Goal: Check status: Check status

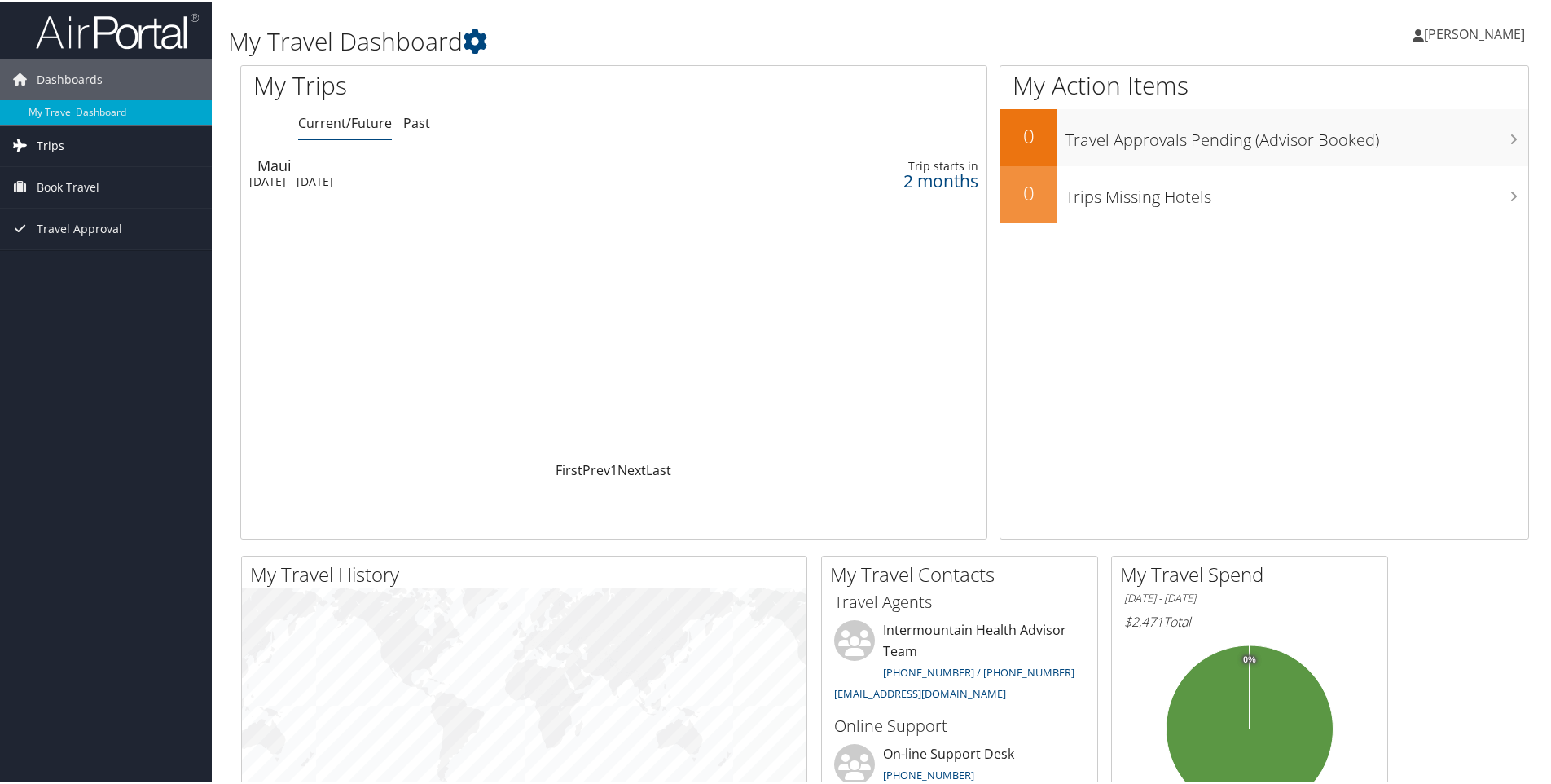
click at [78, 148] on link "Trips" at bounding box center [105, 143] width 212 height 40
click at [385, 176] on div "Sun 19 Oct 2025 - Sun 26 Oct 2025" at bounding box center [475, 180] width 451 height 15
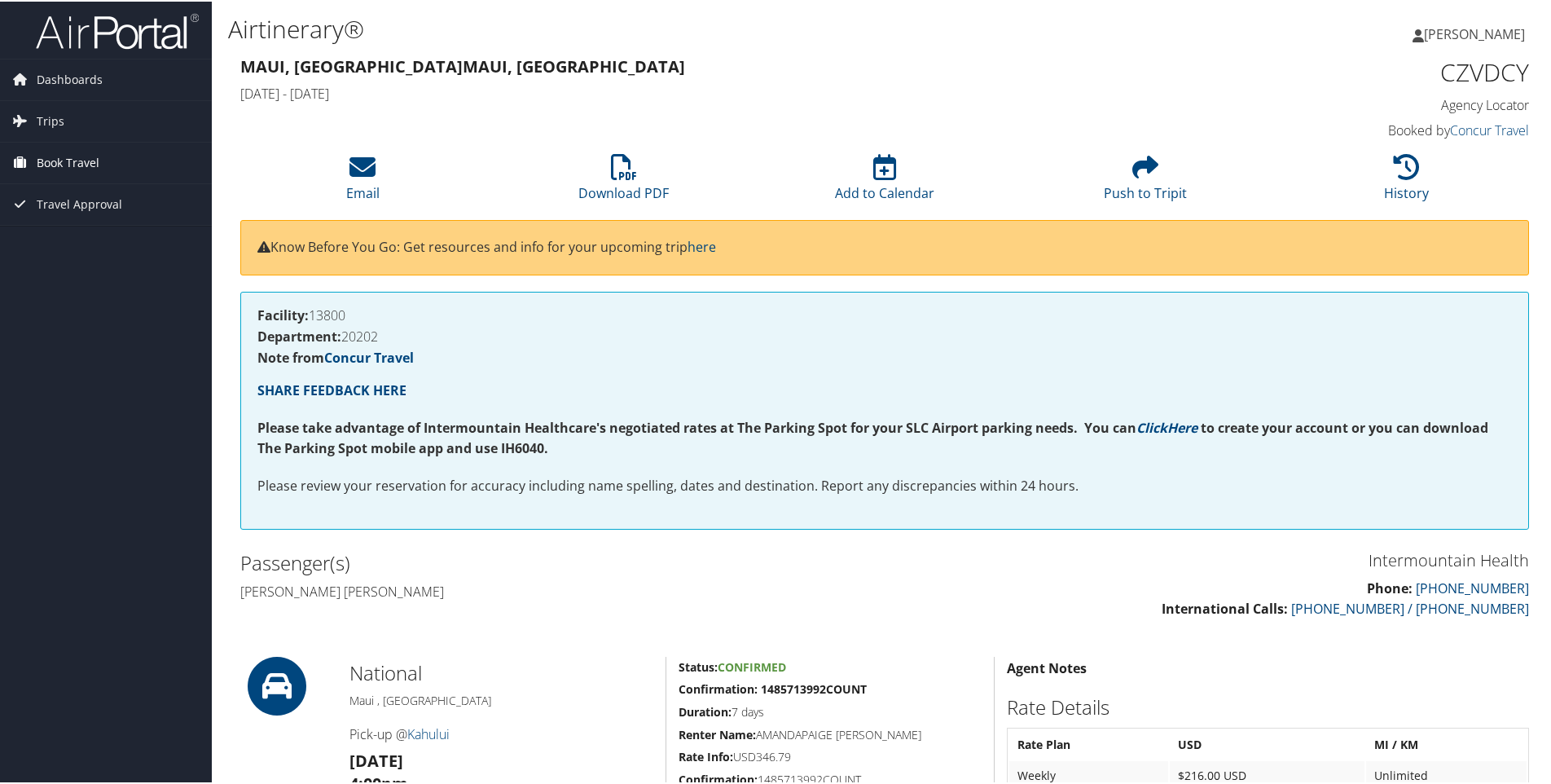
click at [87, 153] on span "Book Travel" at bounding box center [68, 161] width 63 height 40
click at [131, 251] on link "Book/Manage Online Trips" at bounding box center [105, 243] width 212 height 25
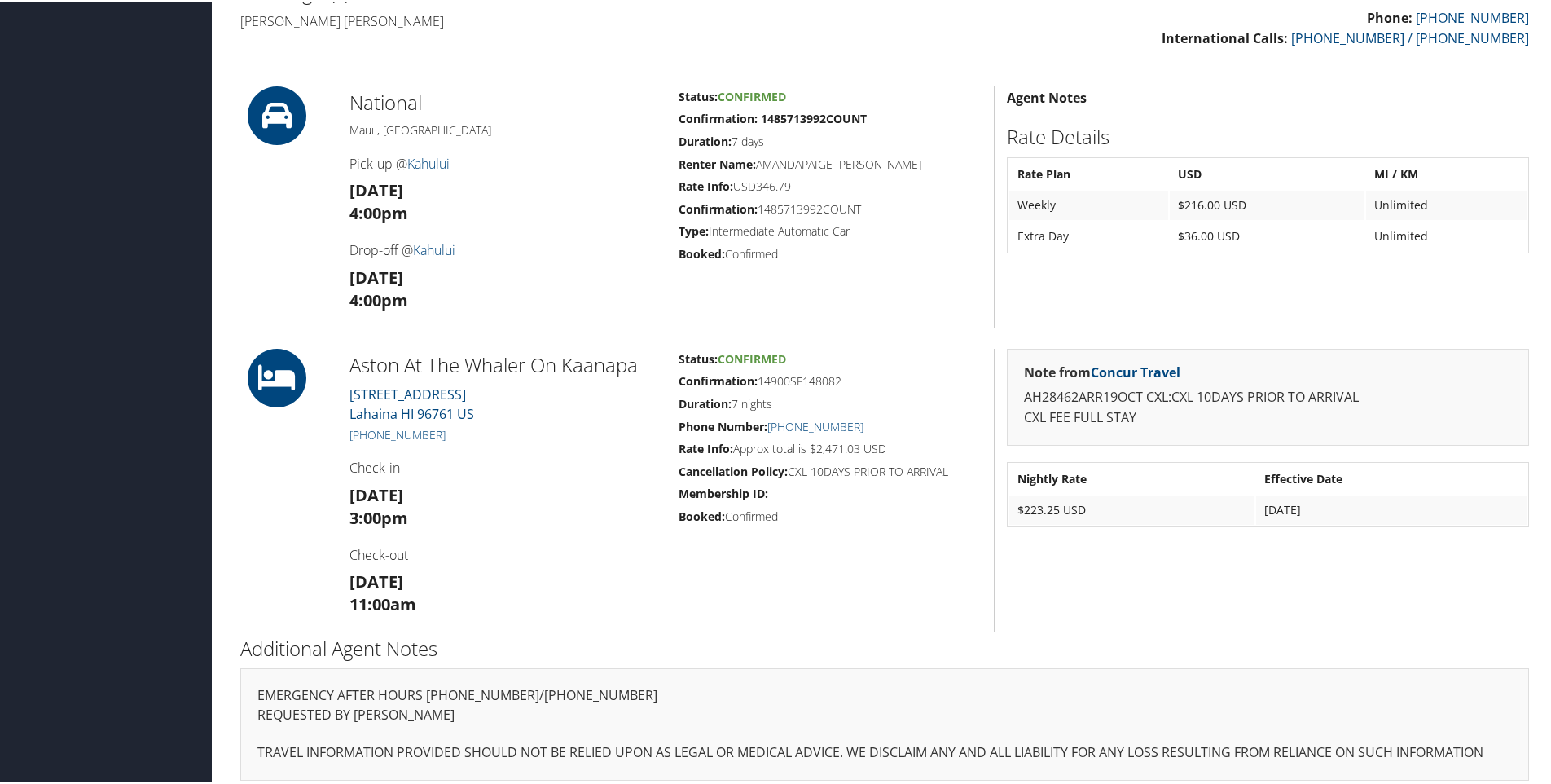
scroll to position [581, 0]
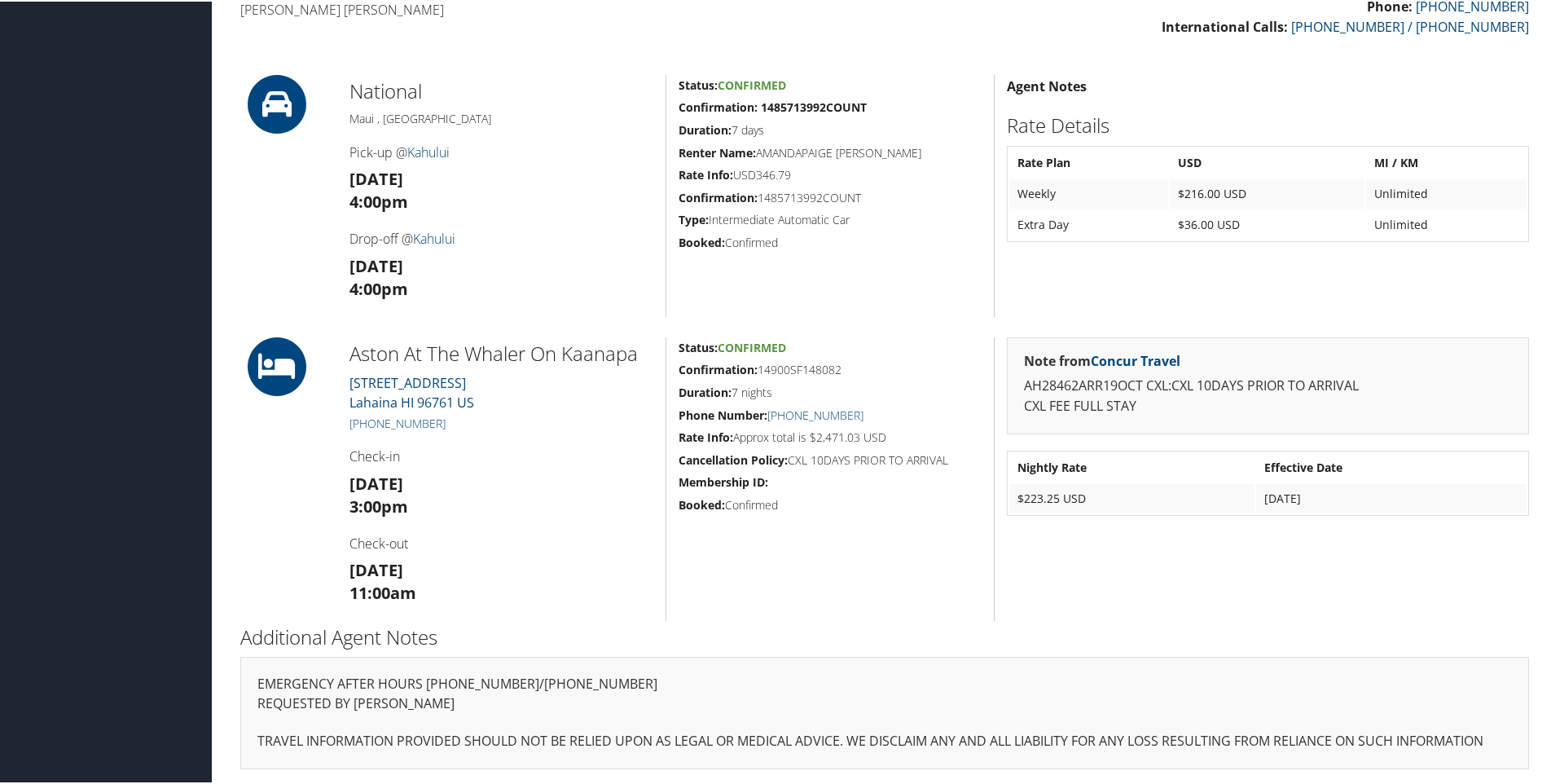
click at [1142, 610] on div "Note from Concur Travel AH28462ARR19OCT CXL:CXL 10DAYS PRIOR TO ARRIVAL CXL FEE…" at bounding box center [1268, 478] width 548 height 283
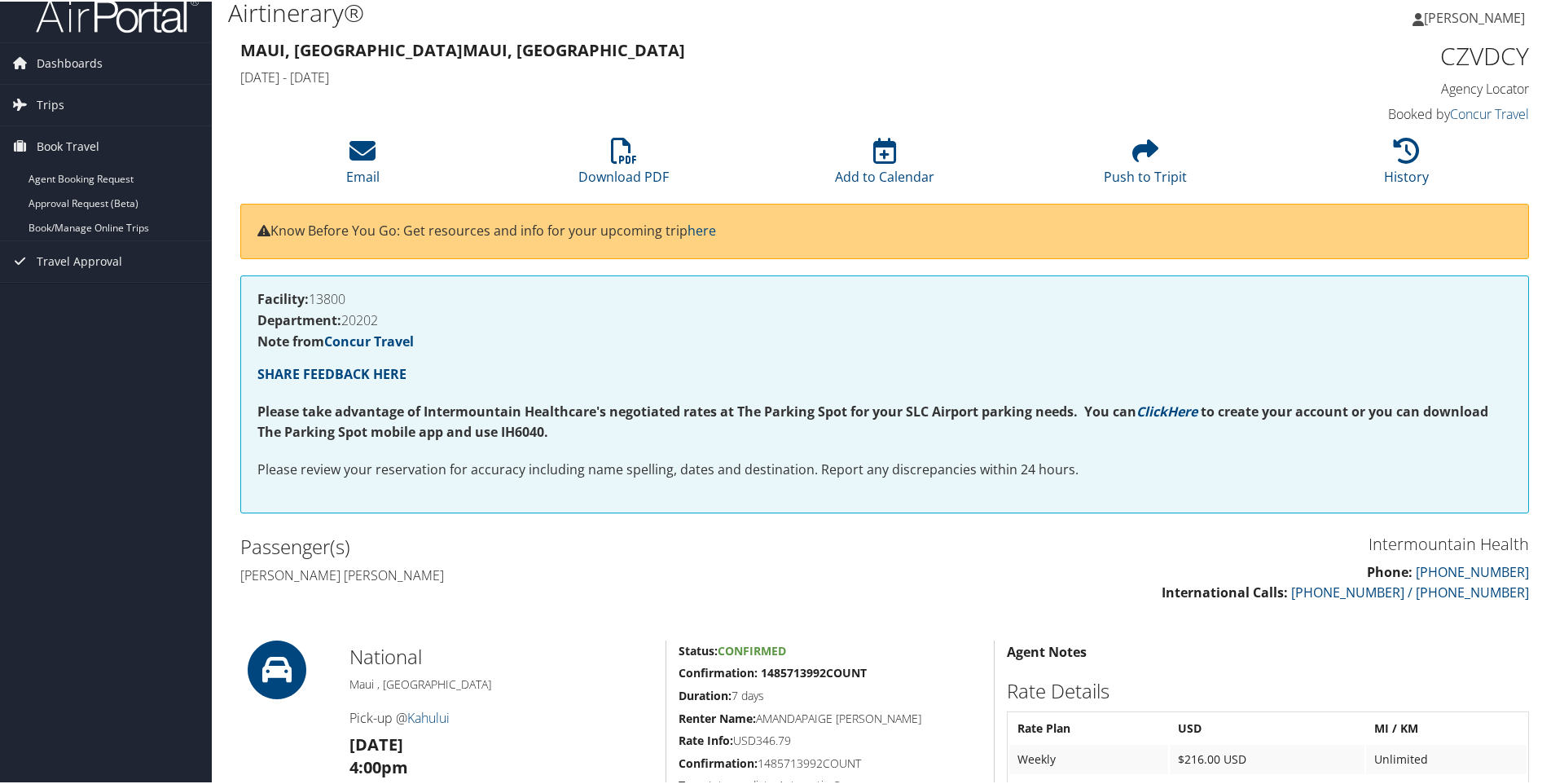
scroll to position [12, 0]
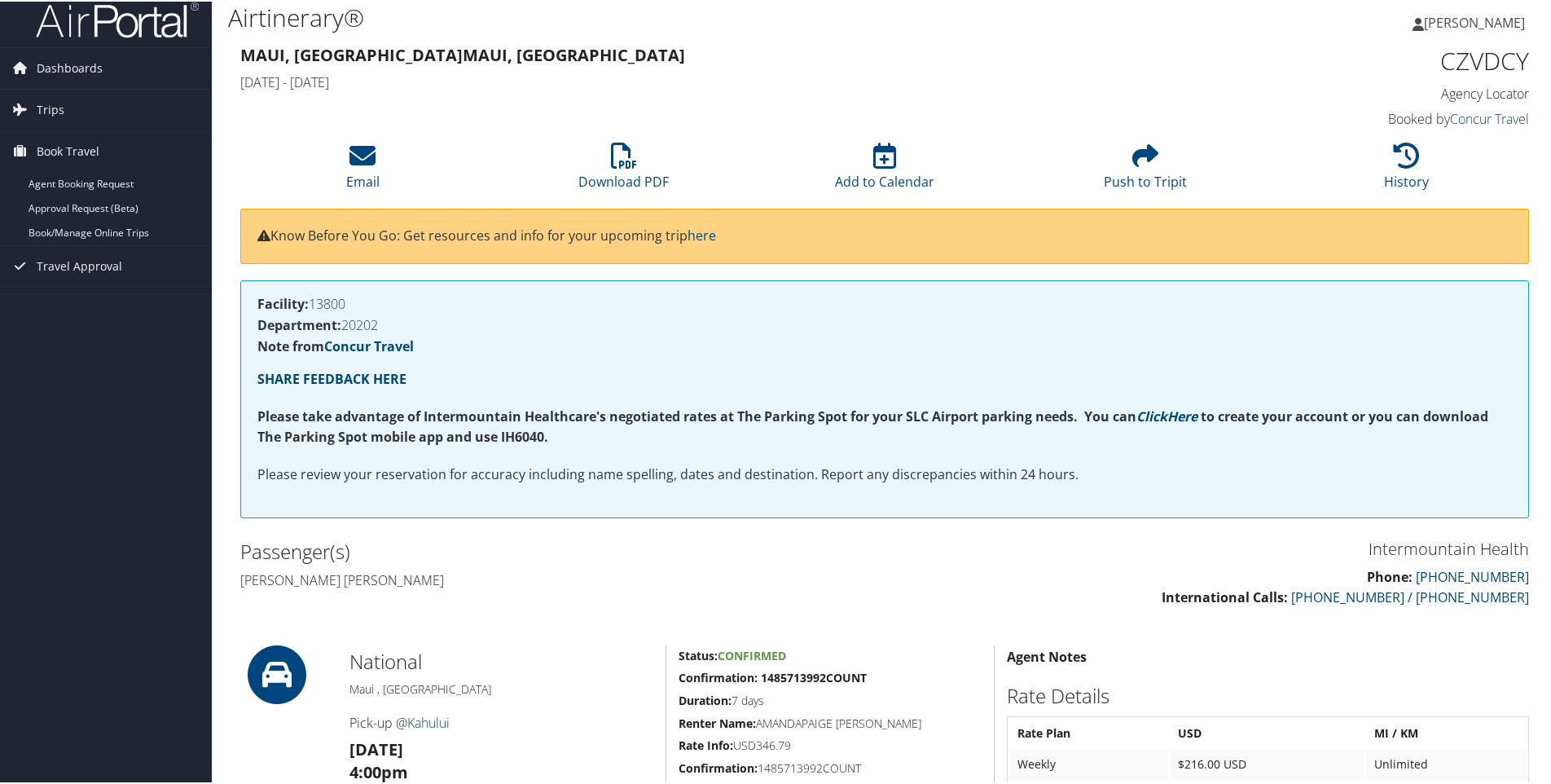
click at [488, 239] on p "Know Before You Go: Get resources and info for your upcoming trip here" at bounding box center [885, 235] width 1254 height 21
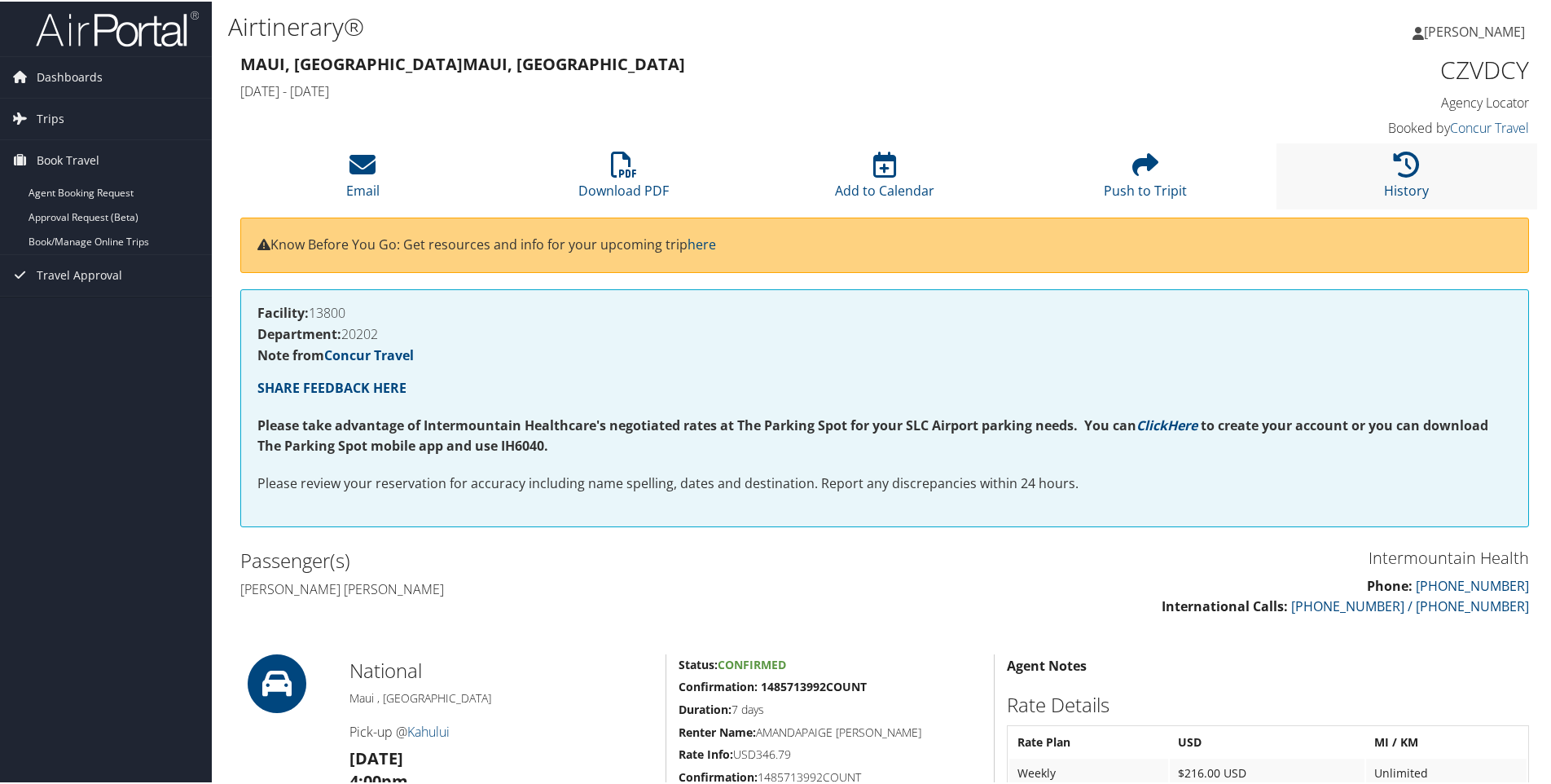
scroll to position [0, 0]
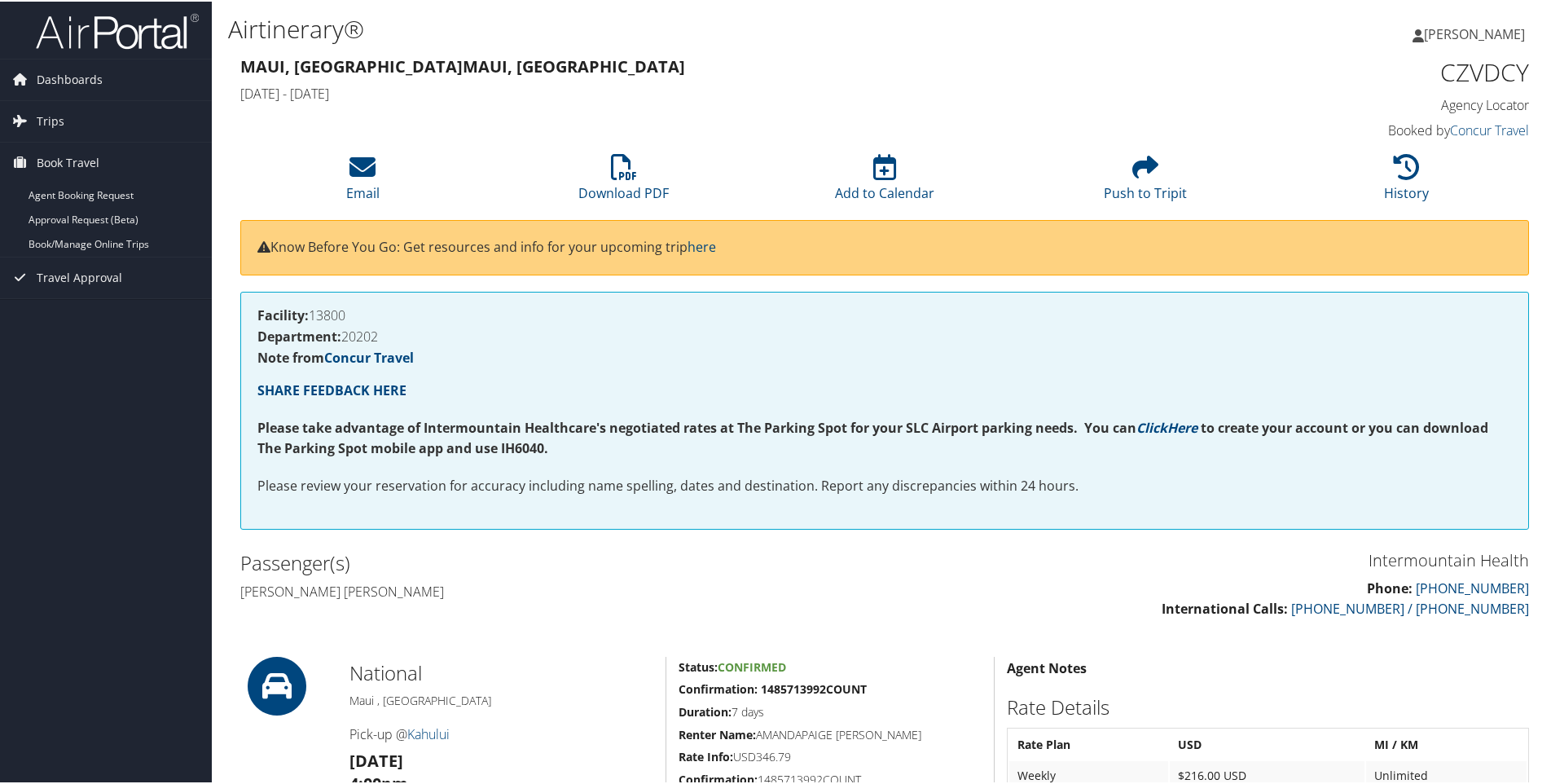
click at [1493, 105] on h4 "Agency Locator" at bounding box center [1377, 104] width 304 height 18
click at [107, 198] on link "Agent Booking Request" at bounding box center [105, 194] width 212 height 25
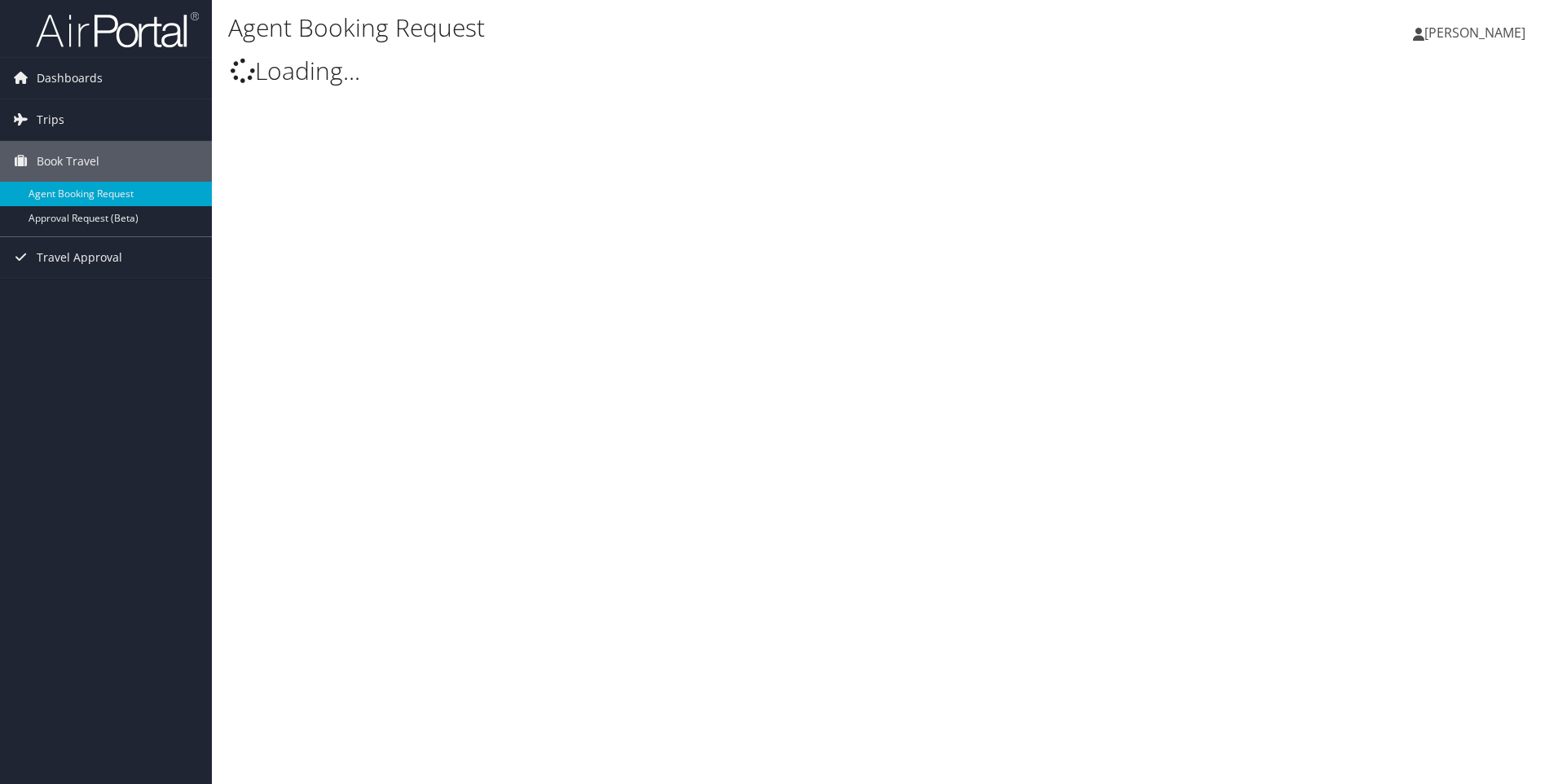
select select "[EMAIL_ADDRESS][DOMAIN_NAME]"
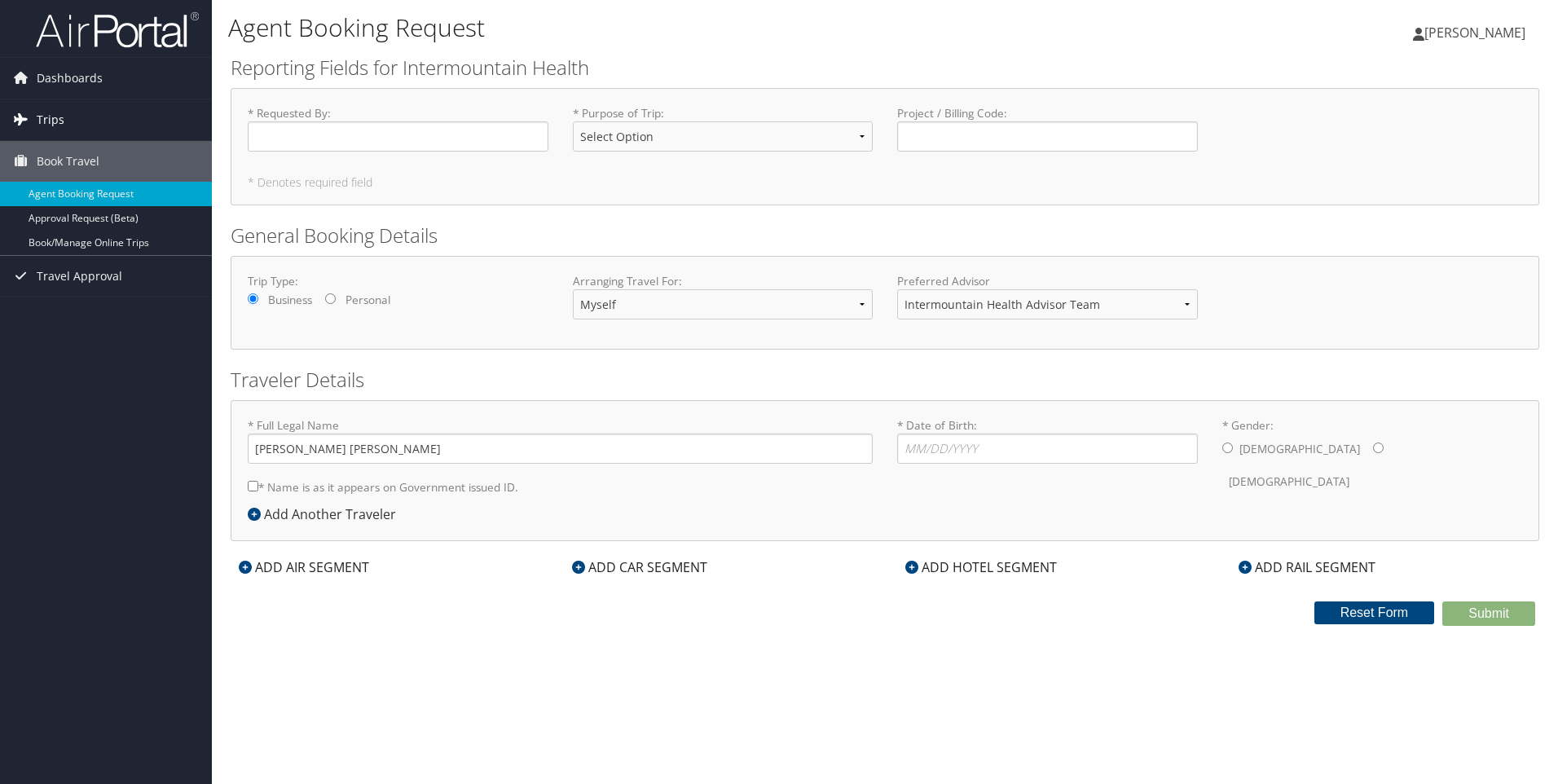
click at [114, 109] on link "Trips" at bounding box center [105, 119] width 212 height 40
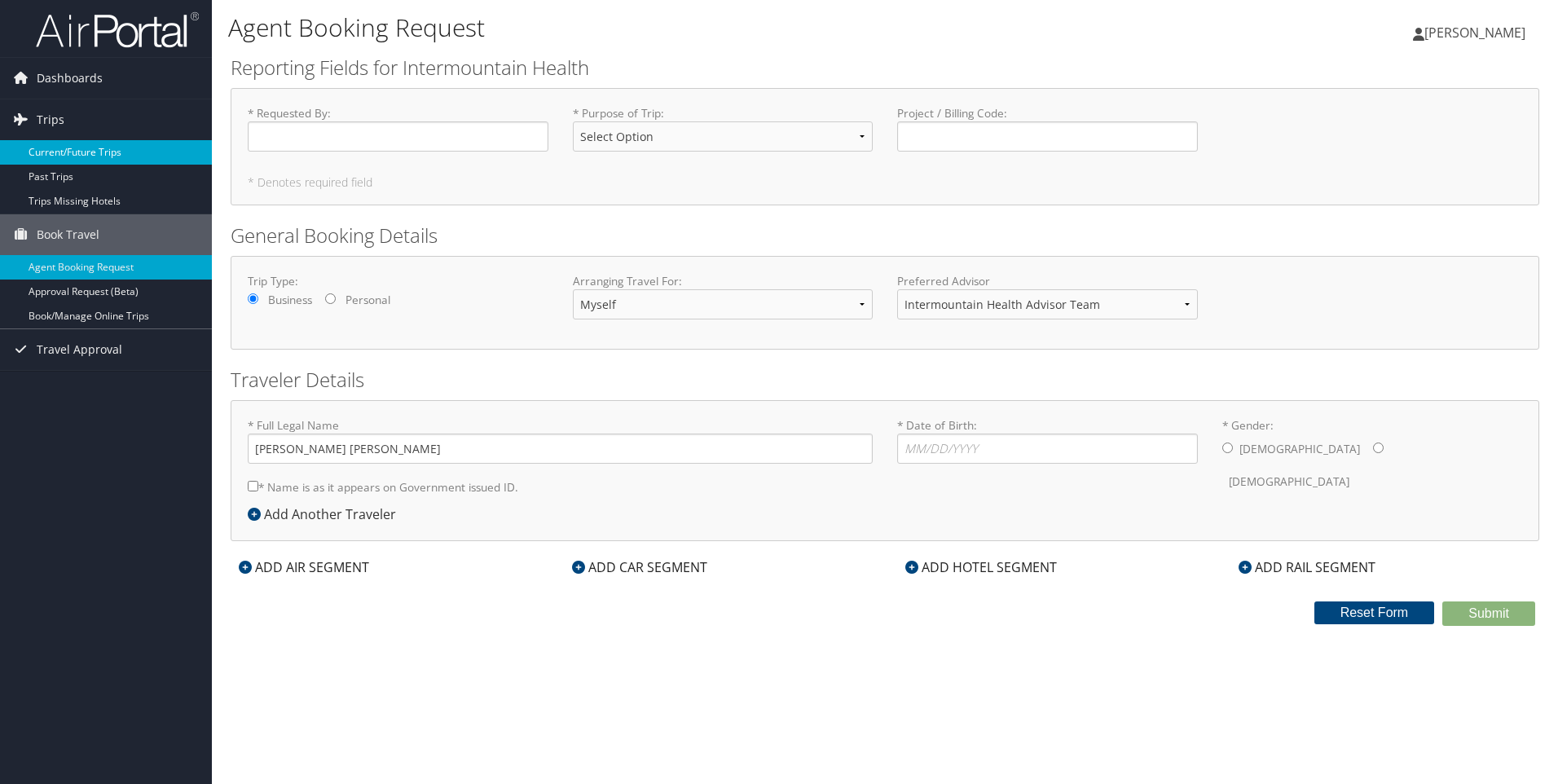
click at [107, 150] on link "Current/Future Trips" at bounding box center [105, 152] width 212 height 25
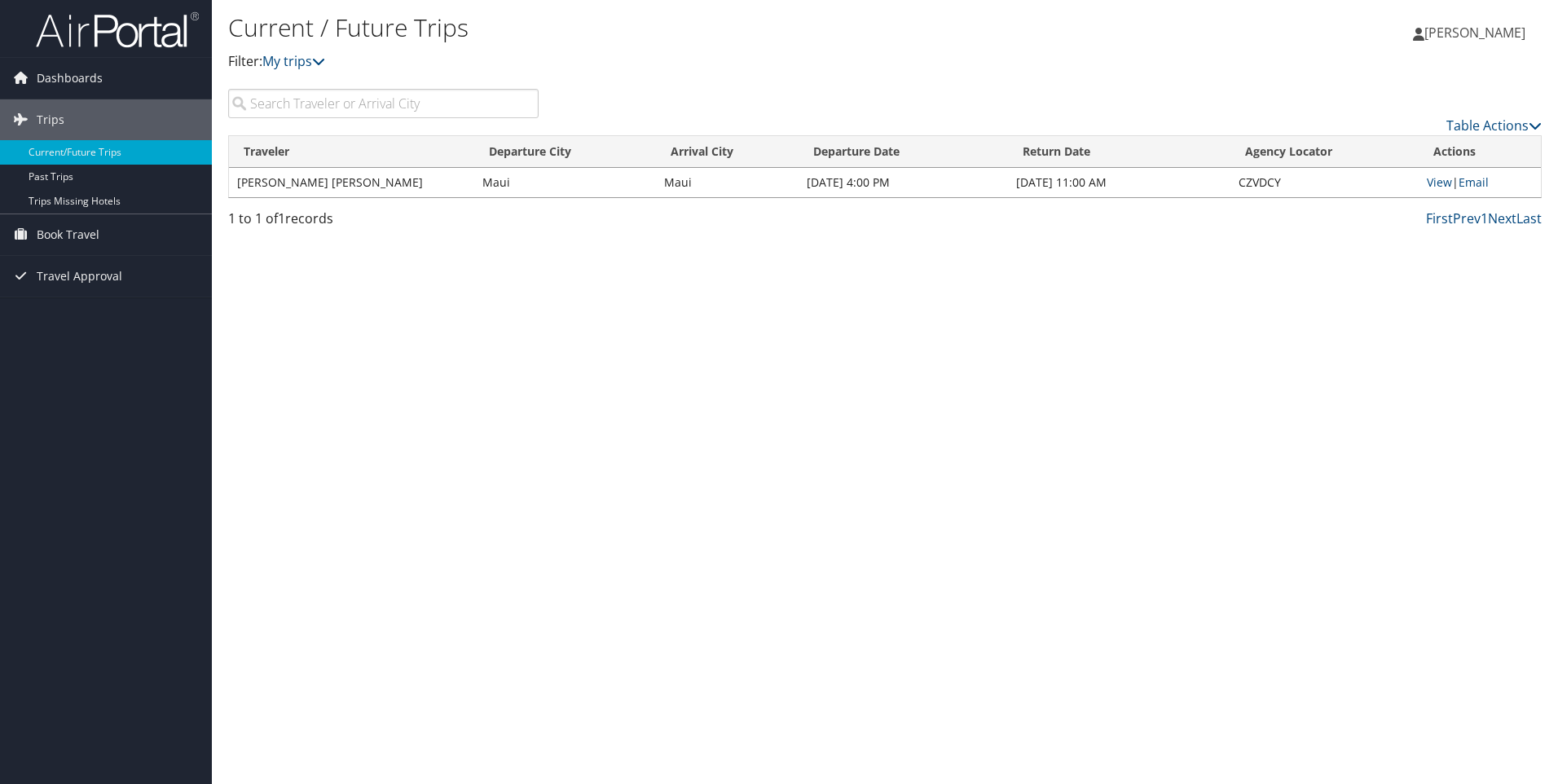
click at [447, 186] on td "[PERSON_NAME] [PERSON_NAME]" at bounding box center [352, 183] width 246 height 30
click at [772, 180] on td "Maui" at bounding box center [727, 183] width 143 height 30
click at [1438, 180] on link "View" at bounding box center [1439, 182] width 26 height 16
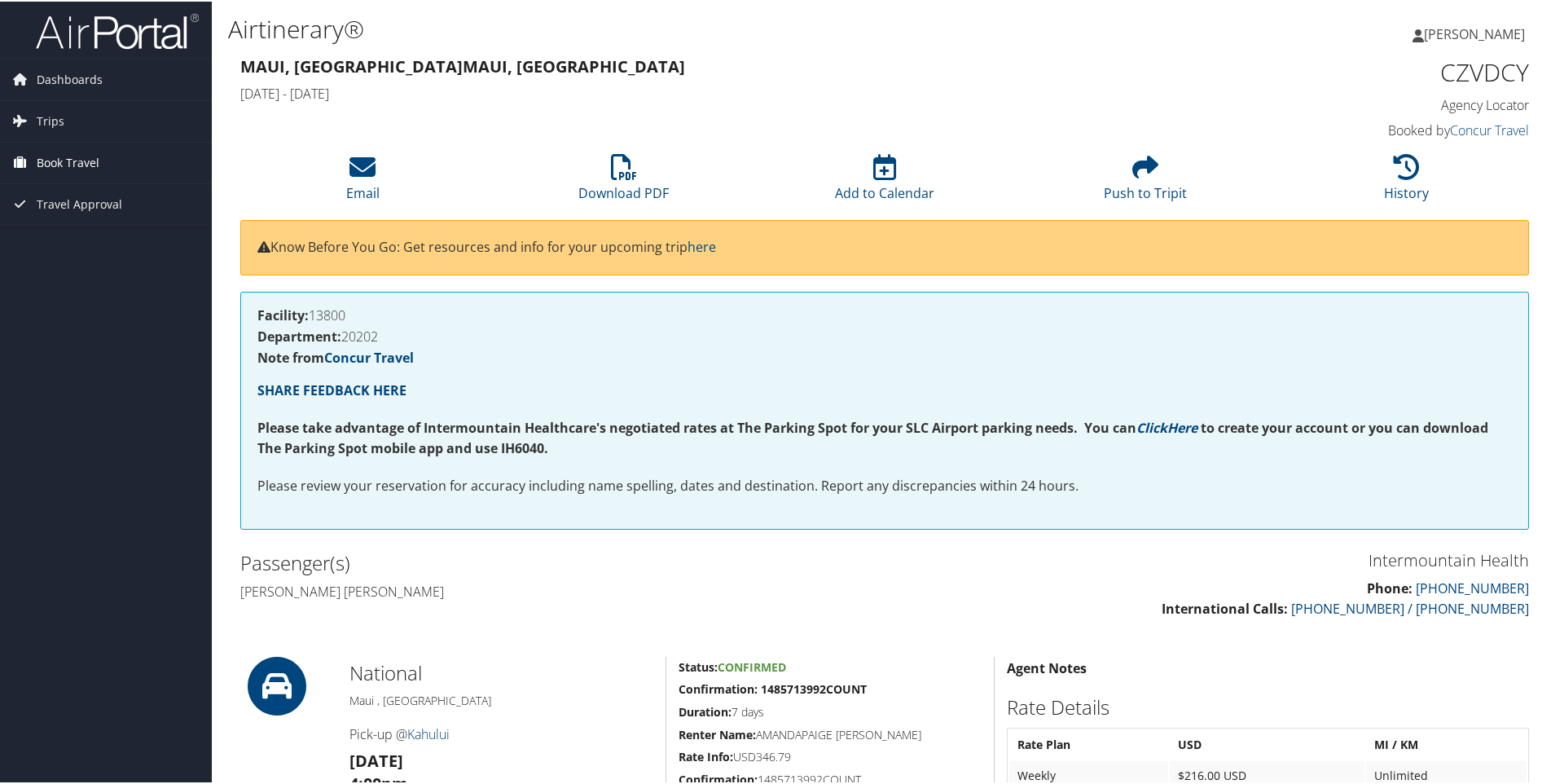
click at [75, 171] on span "Book Travel" at bounding box center [68, 161] width 63 height 40
click at [64, 282] on span "Travel Approval" at bounding box center [80, 276] width 86 height 40
click at [1078, 74] on h3 "Maui, HI Maui, [GEOGRAPHIC_DATA]" at bounding box center [721, 65] width 960 height 23
click at [652, 538] on div "Facility: 13800 Department: 20202 Note from Concur Travel SHARE FEEDBACK HERE P…" at bounding box center [885, 417] width 1314 height 254
click at [58, 115] on span "Trips" at bounding box center [51, 119] width 28 height 40
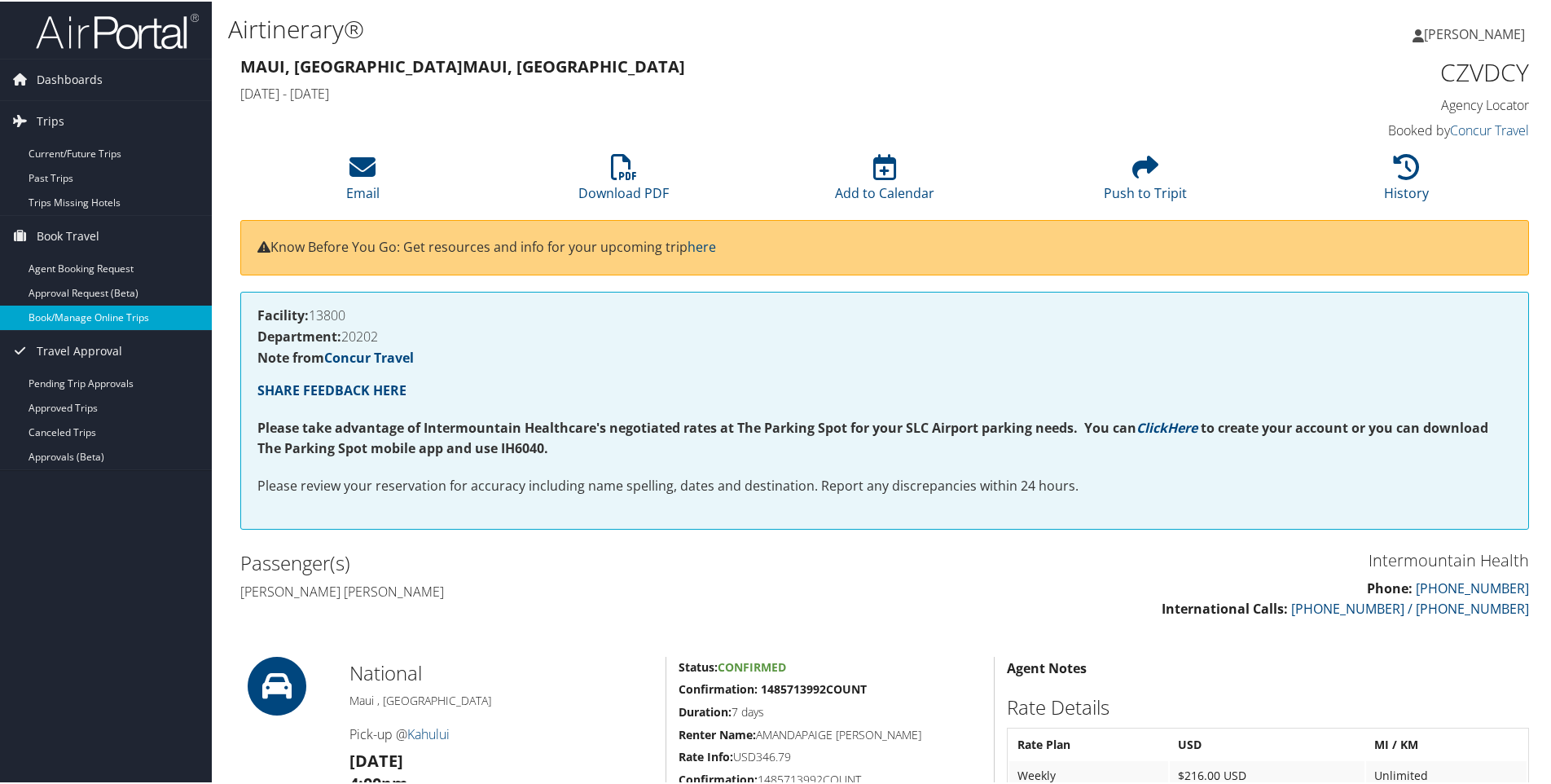
click at [90, 320] on link "Book/Manage Online Trips" at bounding box center [105, 316] width 212 height 25
